Goal: Information Seeking & Learning: Check status

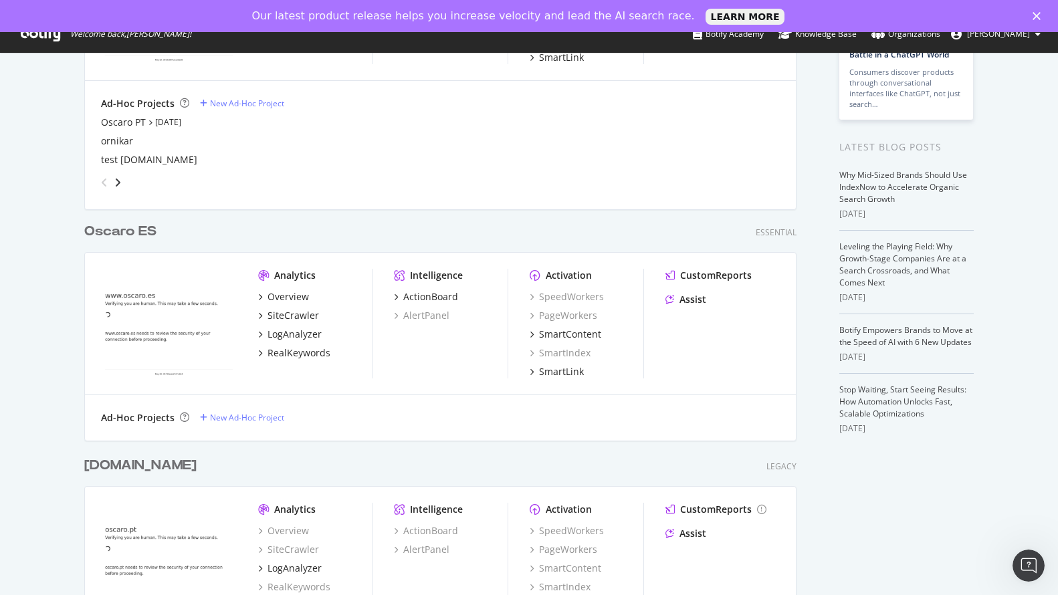
scroll to position [264, 0]
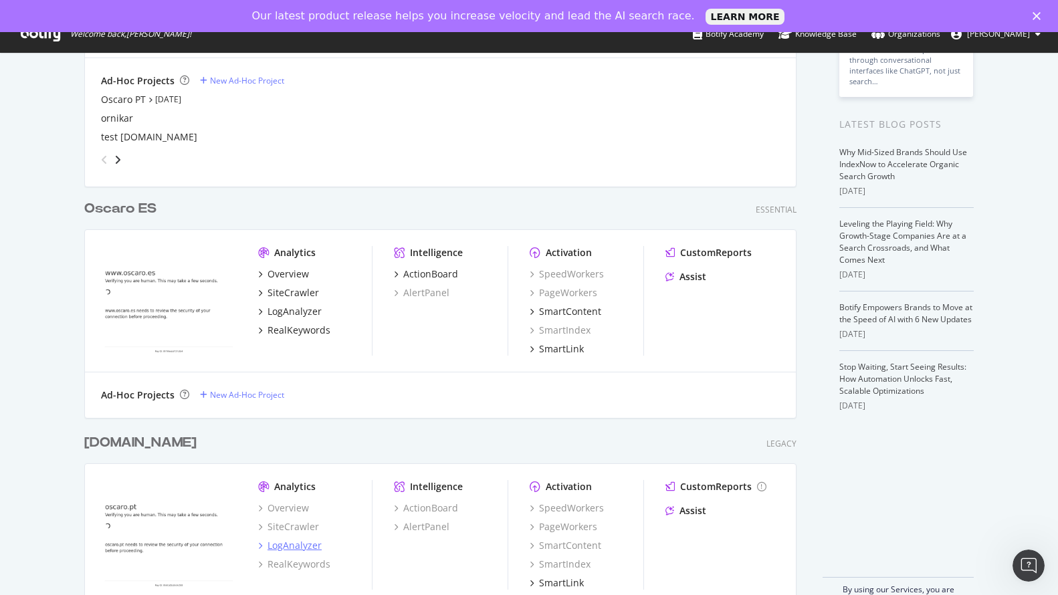
click at [294, 548] on div "LogAnalyzer" at bounding box center [295, 545] width 54 height 13
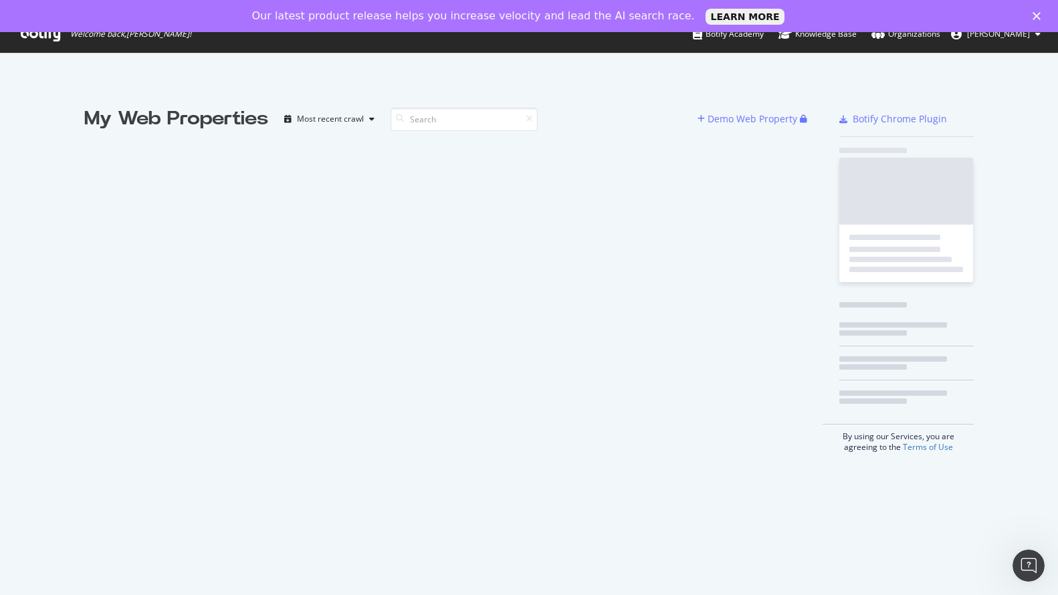
scroll to position [585, 1038]
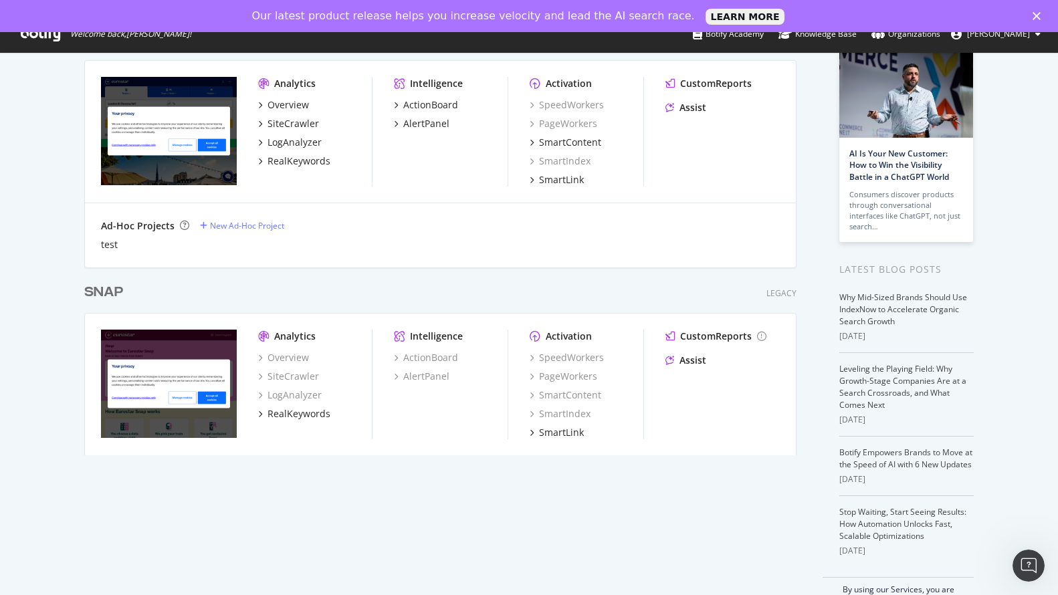
scroll to position [38, 0]
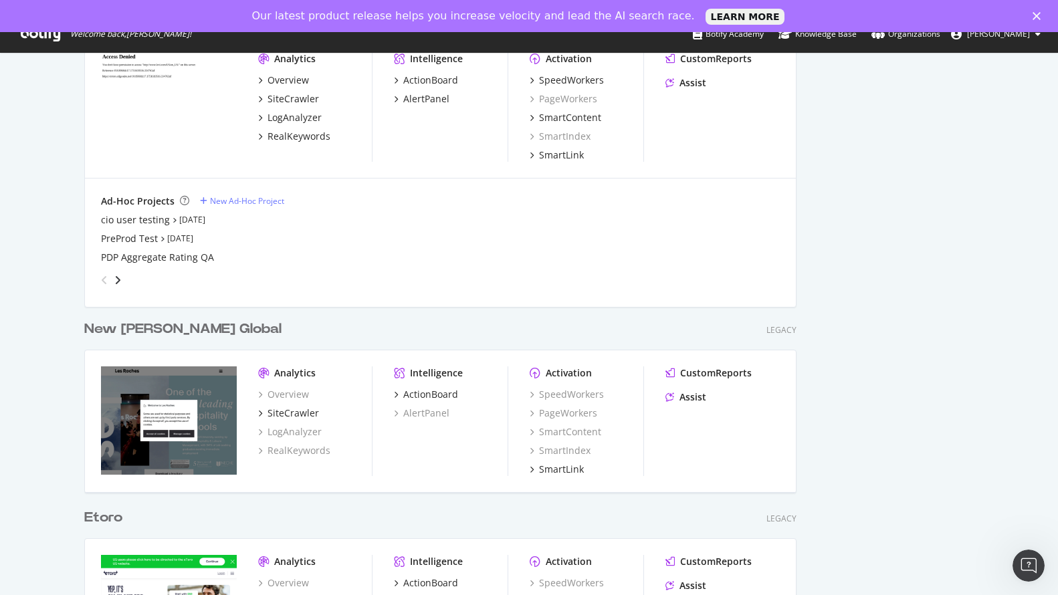
scroll to position [273, 0]
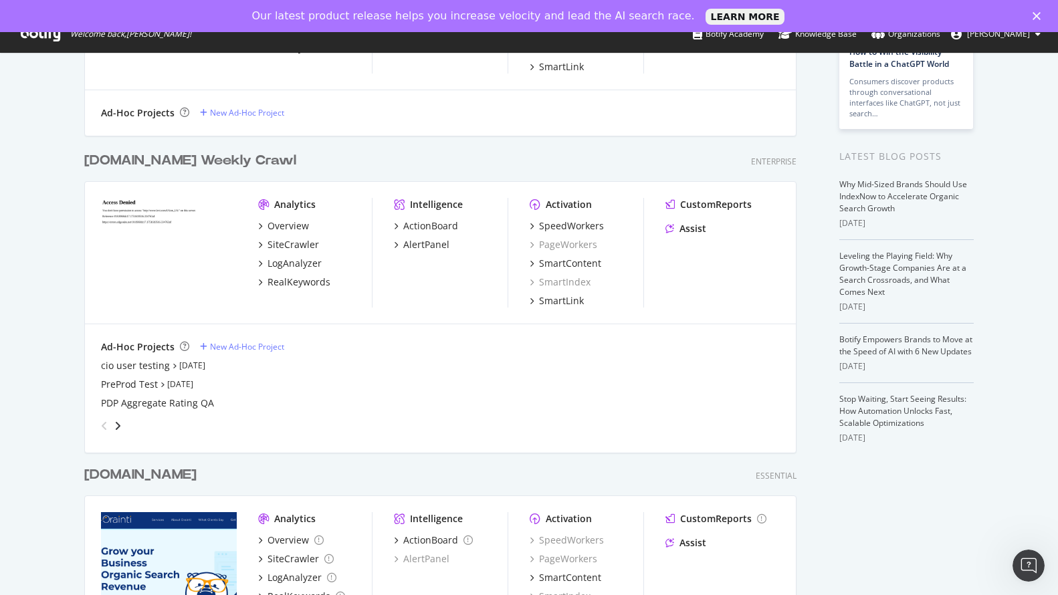
scroll to position [241, 0]
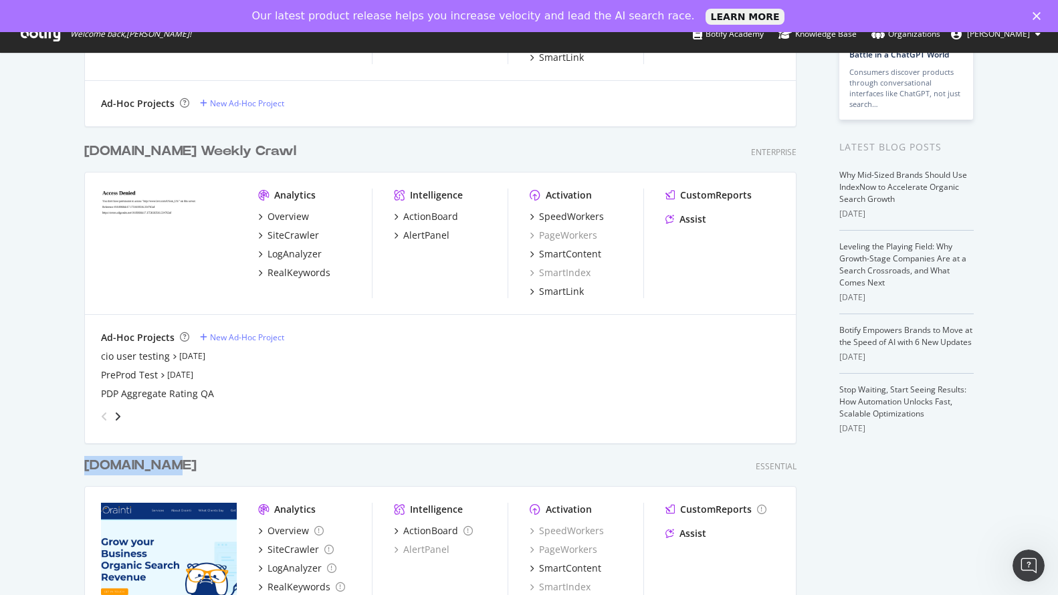
drag, startPoint x: 179, startPoint y: 469, endPoint x: 82, endPoint y: 466, distance: 97.0
click at [84, 466] on div "[DOMAIN_NAME] Essential" at bounding box center [440, 465] width 713 height 19
copy div "[DOMAIN_NAME]"
